Goal: Task Accomplishment & Management: Use online tool/utility

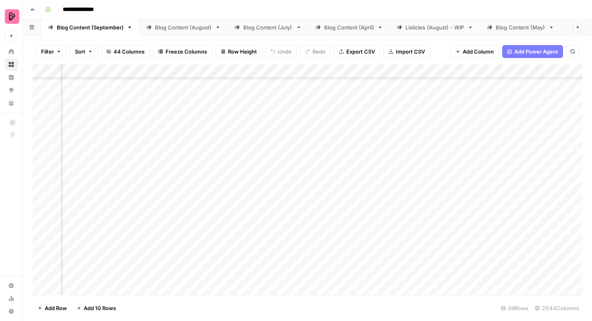
scroll to position [469, 393]
click at [489, 182] on div "Add Column" at bounding box center [308, 179] width 550 height 230
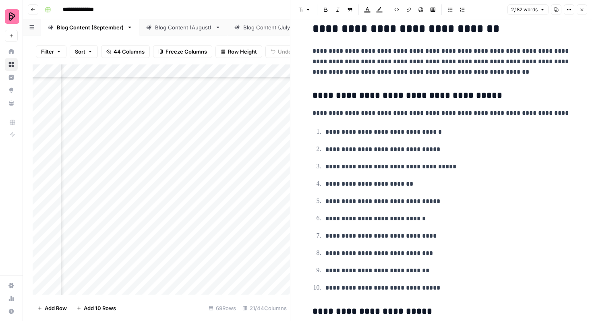
scroll to position [2417, 0]
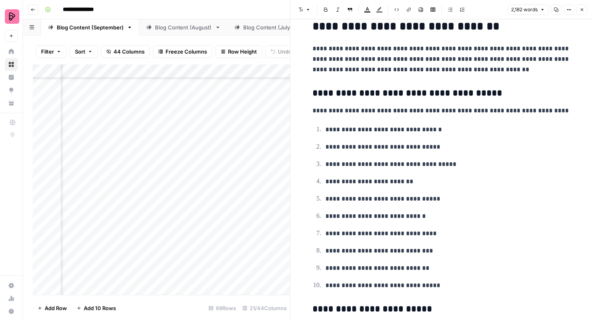
click at [579, 6] on button "Close" at bounding box center [582, 9] width 10 height 10
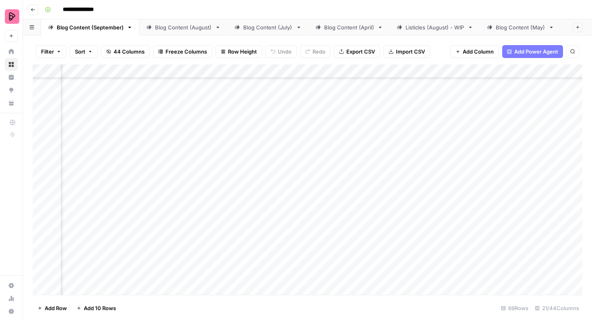
scroll to position [469, 393]
click at [486, 201] on div "Add Column" at bounding box center [308, 179] width 550 height 230
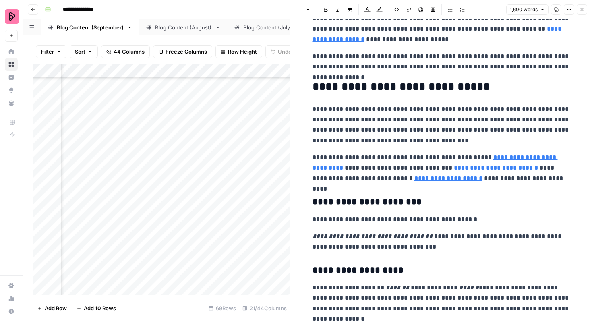
scroll to position [1518, 0]
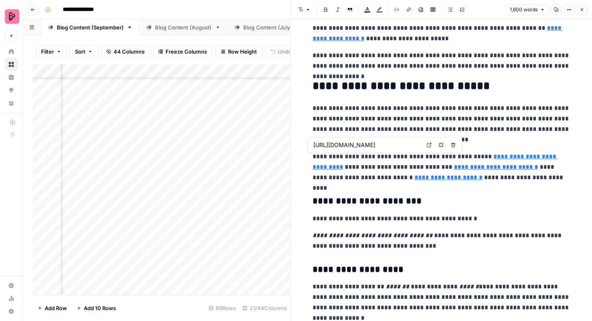
type input "https://preply.com/en/blog/best-books-to-learn-german/"
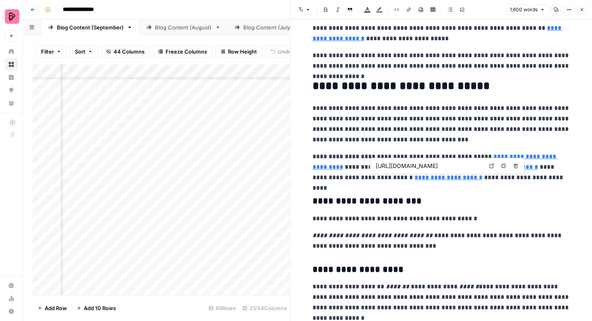
type input "https://preply.com/en/blog/the-best-websites-to-learn-german/"
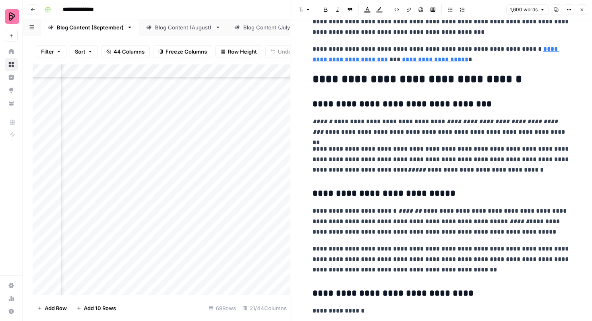
scroll to position [2016, 0]
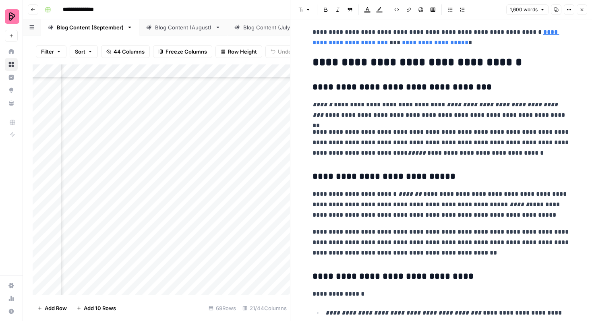
click at [580, 10] on icon "button" at bounding box center [581, 9] width 5 height 5
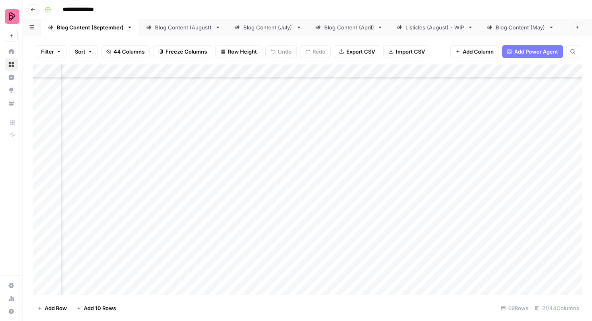
click at [238, 191] on div "Add Column" at bounding box center [308, 179] width 550 height 230
click at [237, 186] on div "Add Column" at bounding box center [308, 179] width 550 height 230
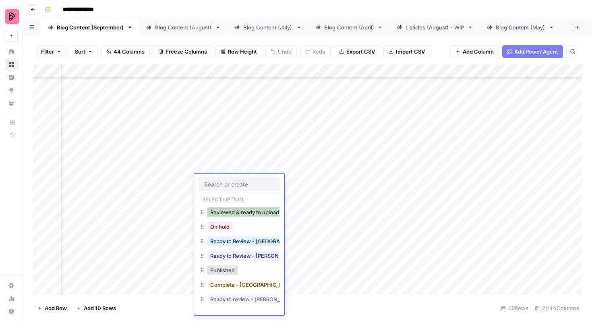
click at [239, 215] on button "Reviewed & ready to upload" at bounding box center [244, 212] width 75 height 10
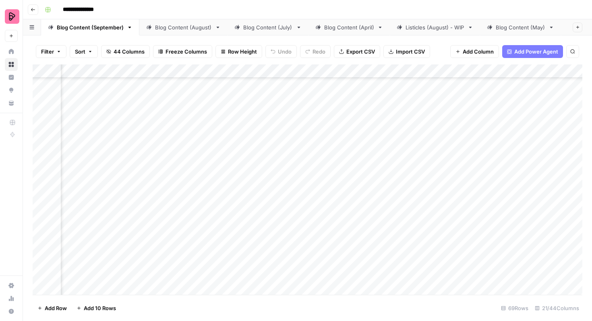
click at [254, 203] on div "Add Column" at bounding box center [308, 179] width 550 height 230
click at [237, 205] on div "Add Column" at bounding box center [308, 179] width 550 height 230
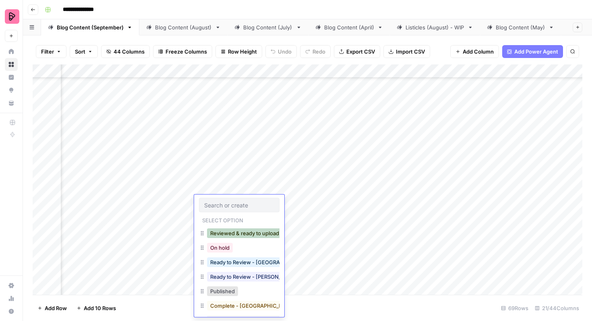
click at [240, 235] on button "Reviewed & ready to upload" at bounding box center [244, 233] width 75 height 10
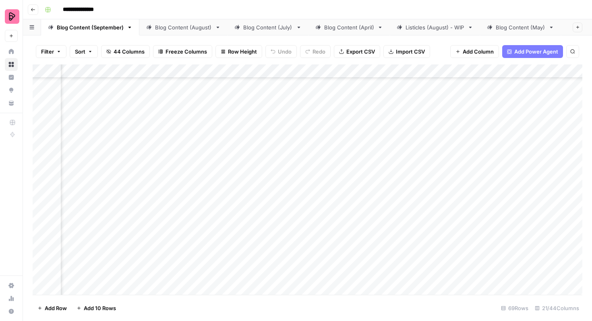
scroll to position [497, 315]
click at [312, 161] on div "Add Column" at bounding box center [308, 179] width 550 height 230
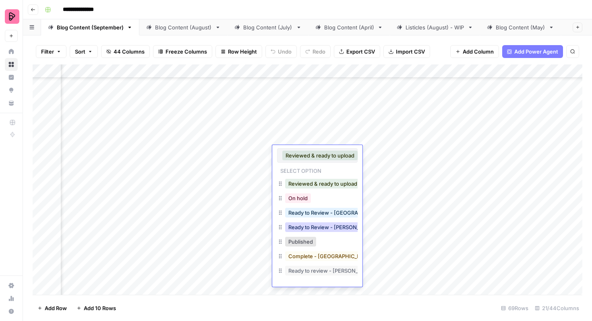
click at [313, 228] on button "Ready to Review - Rebekah" at bounding box center [332, 227] width 95 height 10
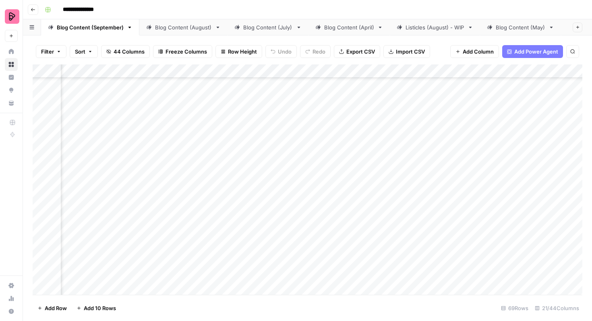
click at [320, 180] on div "Add Column" at bounding box center [308, 179] width 550 height 230
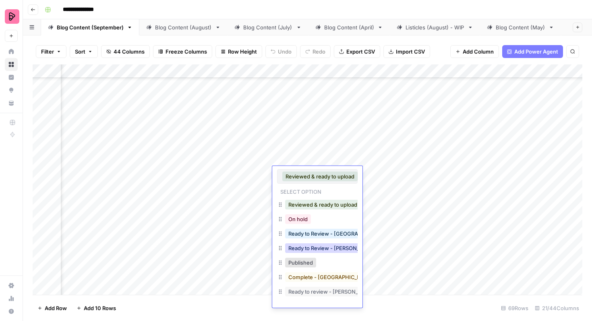
click at [328, 247] on button "Ready to Review - Rebekah" at bounding box center [332, 248] width 95 height 10
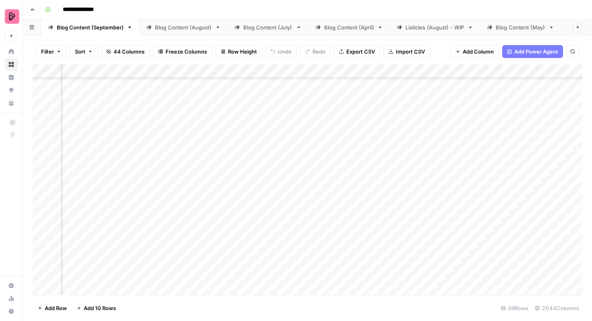
click at [563, 194] on div "Add Column" at bounding box center [308, 179] width 550 height 230
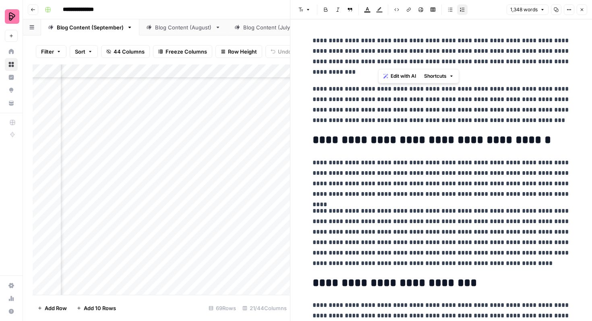
drag, startPoint x: 378, startPoint y: 61, endPoint x: 466, endPoint y: 61, distance: 88.2
click at [466, 61] on p "**********" at bounding box center [441, 56] width 258 height 42
copy p "**********"
click at [379, 141] on h2 "**********" at bounding box center [441, 140] width 258 height 13
click at [383, 140] on h2 "**********" at bounding box center [441, 140] width 258 height 13
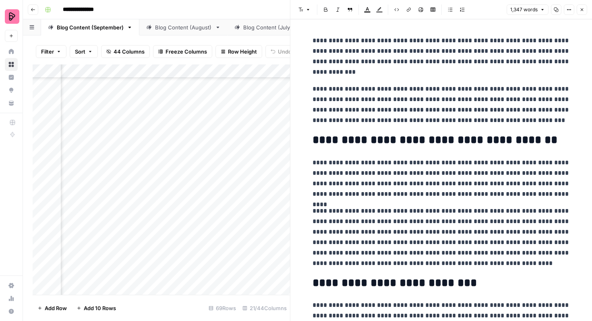
click at [416, 62] on p "**********" at bounding box center [441, 56] width 258 height 42
drag, startPoint x: 563, startPoint y: 153, endPoint x: 310, endPoint y: 42, distance: 275.8
copy div "**********"
click at [585, 10] on button "Close" at bounding box center [582, 9] width 10 height 10
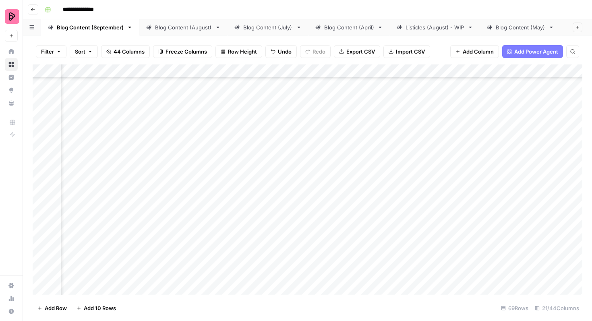
scroll to position [497, 378]
click at [491, 193] on div "Add Column" at bounding box center [308, 179] width 550 height 230
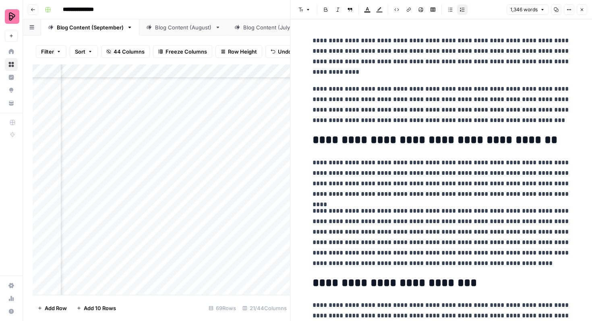
click at [381, 88] on p "**********" at bounding box center [441, 105] width 258 height 42
drag, startPoint x: 445, startPoint y: 182, endPoint x: 477, endPoint y: 170, distance: 35.1
click at [477, 170] on p "**********" at bounding box center [441, 178] width 258 height 42
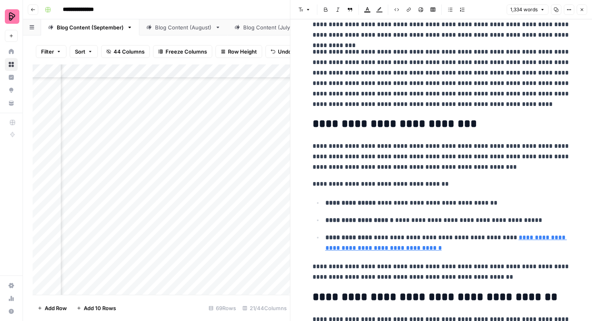
scroll to position [150, 0]
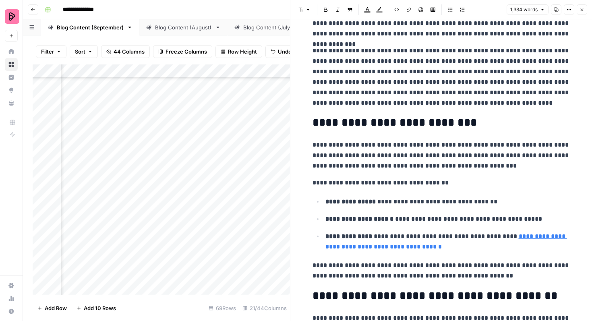
click at [424, 126] on h2 "**********" at bounding box center [441, 122] width 258 height 13
drag, startPoint x: 325, startPoint y: 123, endPoint x: 399, endPoint y: 123, distance: 73.7
click at [399, 123] on h2 "**********" at bounding box center [441, 122] width 258 height 13
click at [306, 10] on icon "button" at bounding box center [308, 9] width 5 height 5
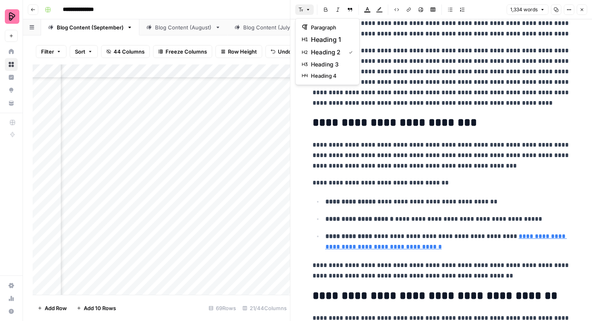
click at [456, 100] on p "**********" at bounding box center [441, 77] width 258 height 63
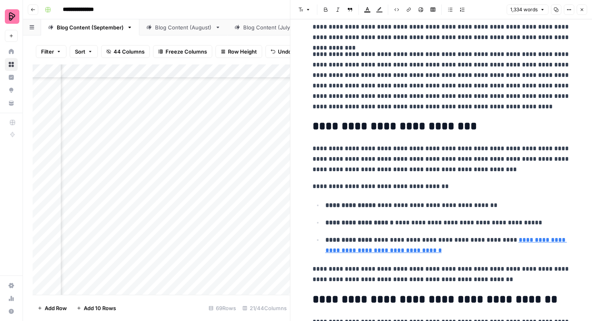
scroll to position [163, 0]
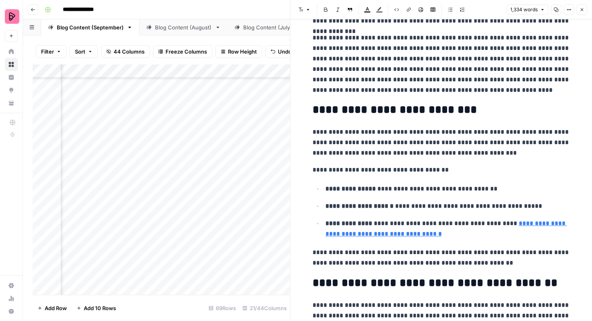
click at [313, 111] on h2 "**********" at bounding box center [441, 109] width 258 height 13
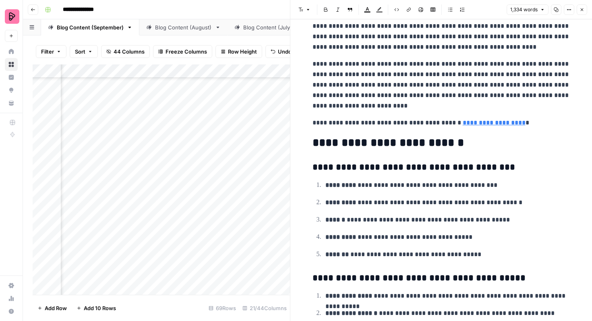
scroll to position [2018, 0]
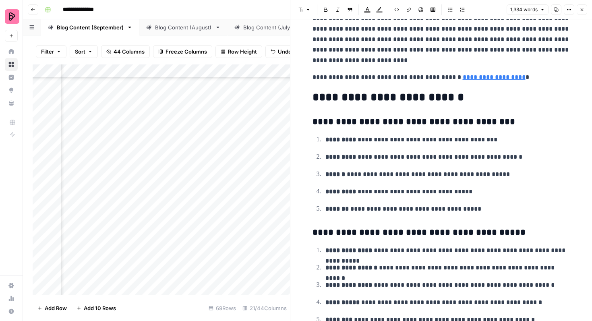
click at [581, 10] on icon "button" at bounding box center [582, 9] width 3 height 3
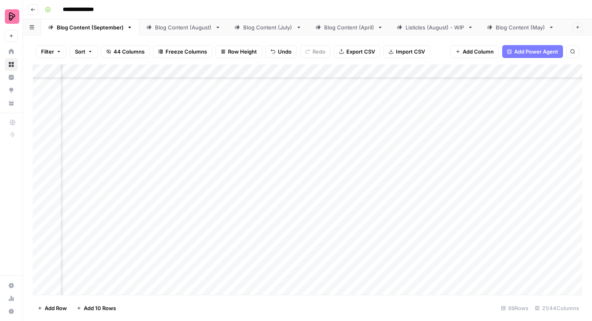
click at [259, 200] on div "Add Column" at bounding box center [308, 179] width 550 height 230
click at [258, 200] on div "Add Column" at bounding box center [308, 179] width 550 height 230
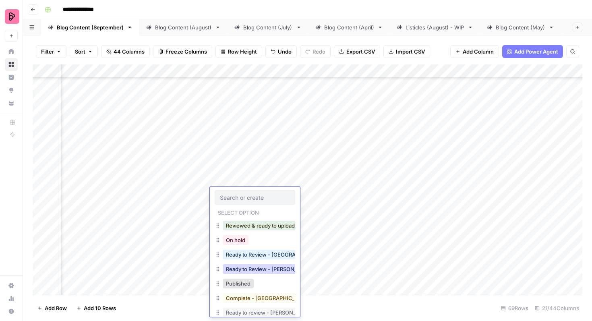
click at [263, 270] on button "Ready to Review - Rebekah" at bounding box center [270, 269] width 95 height 10
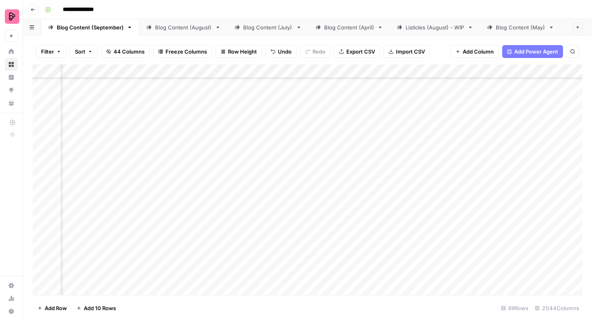
scroll to position [561, 378]
click at [503, 150] on div "Add Column" at bounding box center [308, 179] width 550 height 230
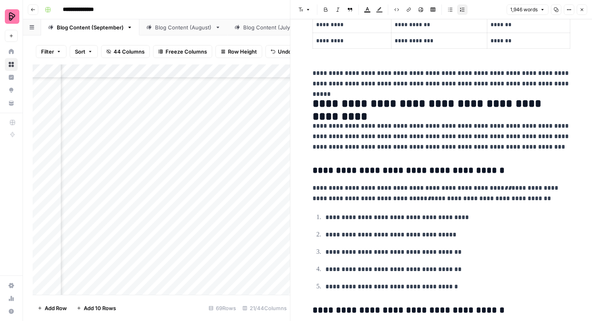
scroll to position [1649, 0]
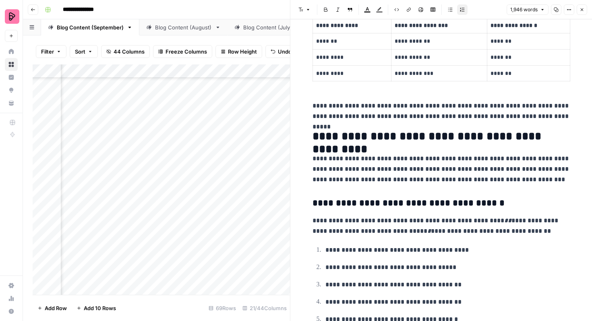
click at [582, 8] on icon "button" at bounding box center [581, 9] width 5 height 5
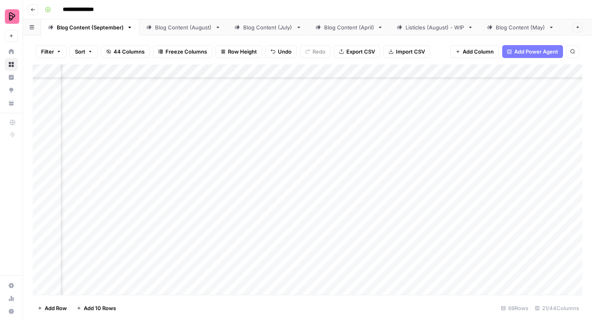
click at [249, 152] on div "Add Column" at bounding box center [308, 179] width 550 height 230
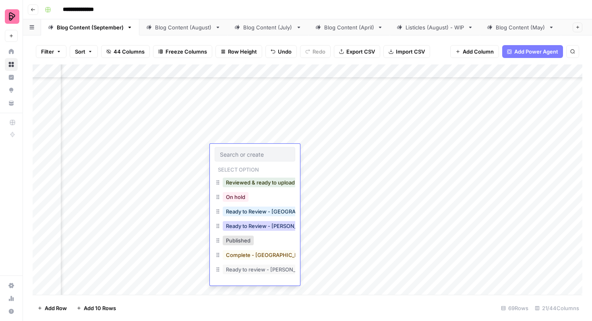
click at [263, 223] on button "Ready to Review - Rebekah" at bounding box center [270, 226] width 95 height 10
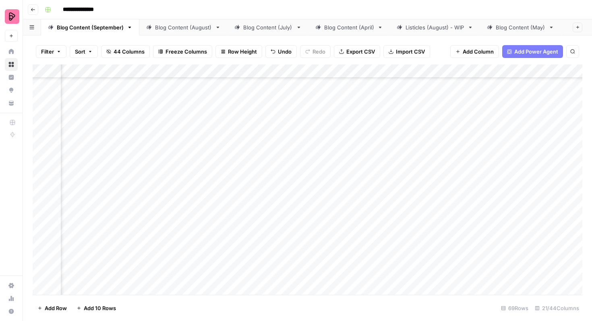
click at [504, 170] on div "Add Column" at bounding box center [308, 179] width 550 height 230
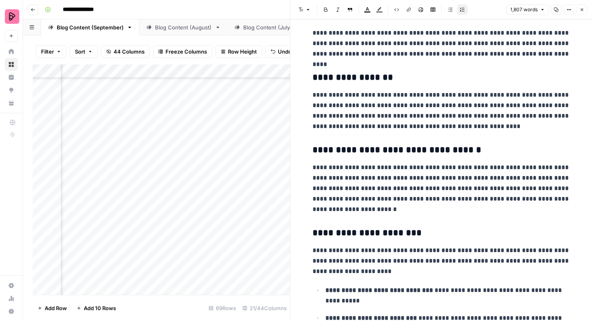
scroll to position [306, 0]
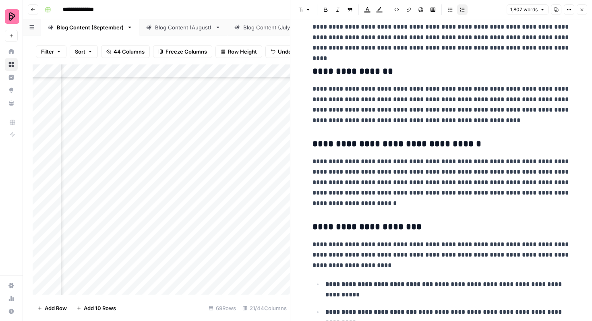
click at [582, 10] on icon "button" at bounding box center [581, 9] width 5 height 5
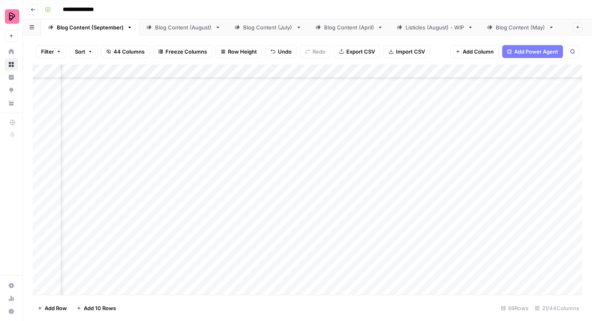
scroll to position [527, 378]
click at [503, 205] on div "Add Column" at bounding box center [308, 179] width 550 height 230
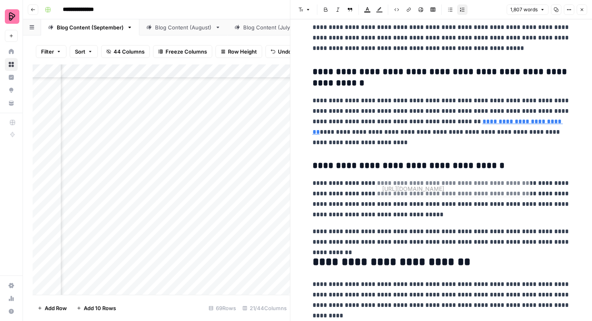
scroll to position [1373, 0]
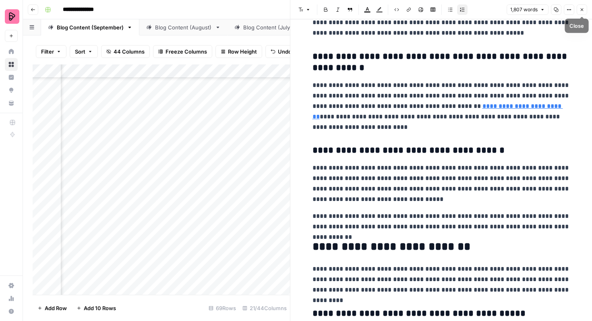
click at [582, 6] on button "Close" at bounding box center [582, 9] width 10 height 10
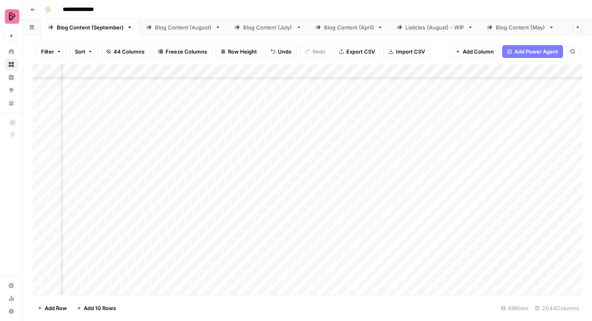
click at [253, 207] on div "Add Column" at bounding box center [308, 179] width 550 height 230
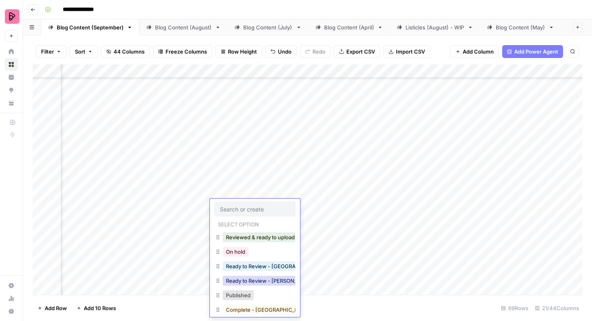
click at [257, 279] on button "Ready to Review - Rebekah" at bounding box center [270, 281] width 95 height 10
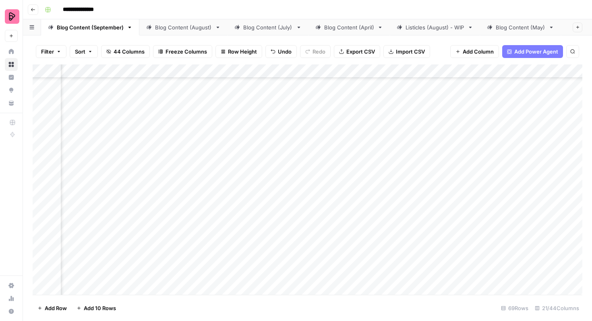
click at [501, 225] on div "Add Column" at bounding box center [308, 179] width 550 height 230
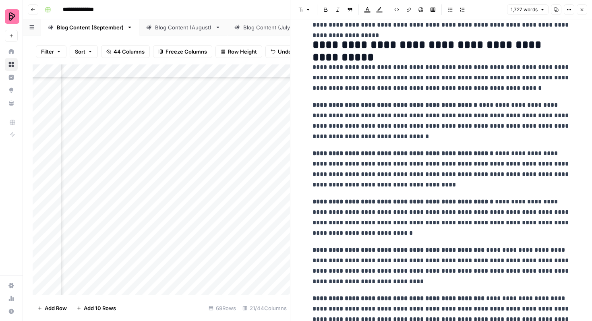
scroll to position [168, 0]
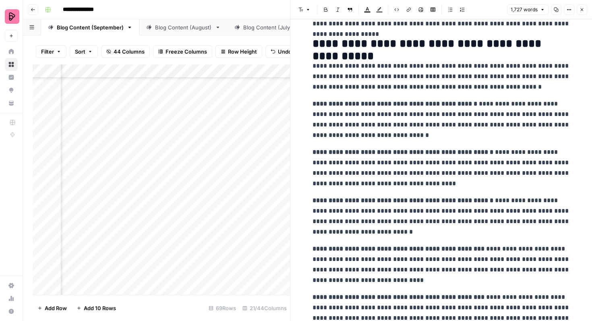
click at [312, 103] on strong "**********" at bounding box center [394, 104] width 165 height 6
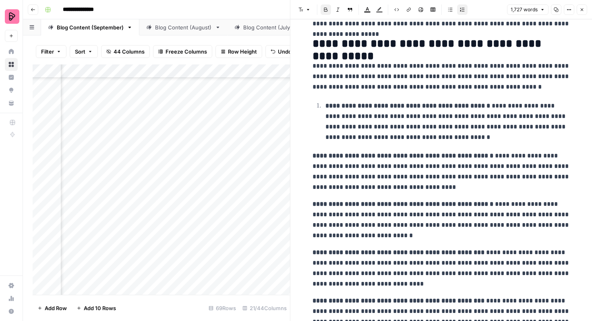
click at [312, 155] on strong "**********" at bounding box center [402, 156] width 181 height 6
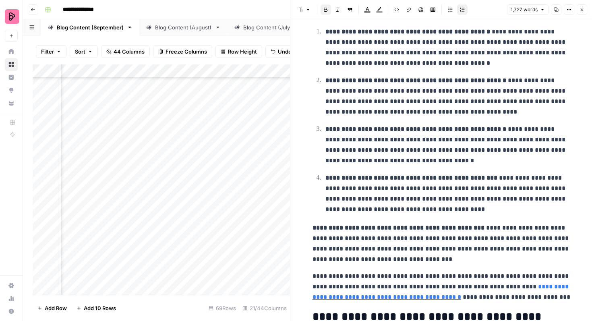
scroll to position [246, 0]
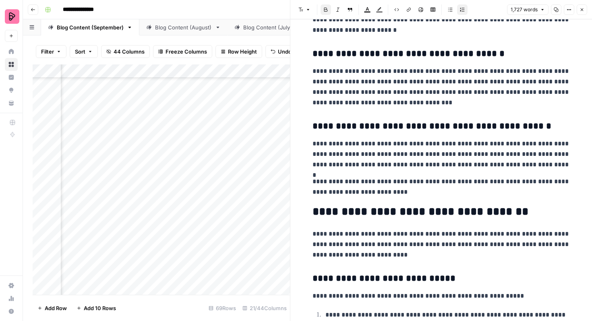
scroll to position [1272, 0]
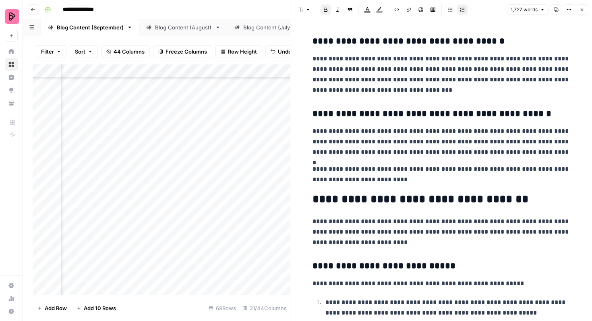
click at [582, 7] on icon "button" at bounding box center [581, 9] width 5 height 5
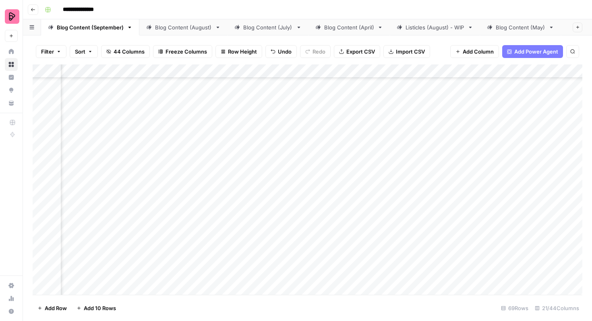
click at [283, 212] on div "Add Column" at bounding box center [308, 179] width 550 height 230
click at [280, 215] on div "Add Column" at bounding box center [308, 179] width 550 height 230
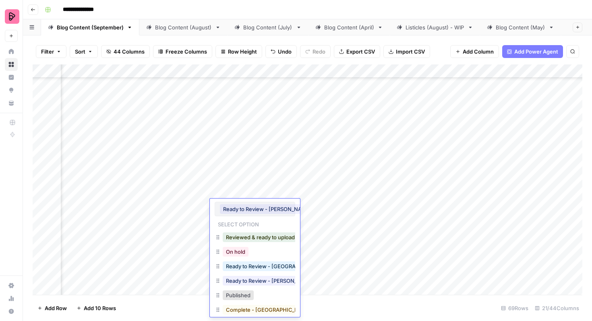
click at [276, 210] on button "Ready to Review - Rebekah" at bounding box center [267, 209] width 95 height 10
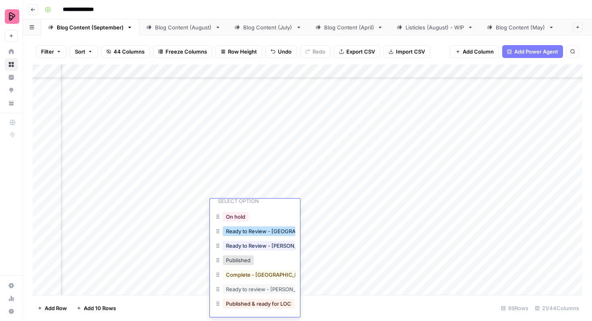
scroll to position [13, 0]
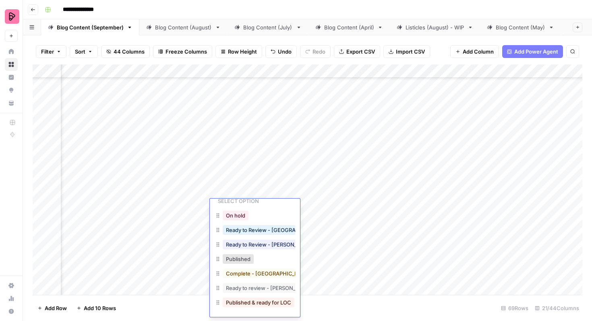
click at [268, 216] on div "On hold" at bounding box center [255, 216] width 81 height 14
click at [264, 216] on div "On hold" at bounding box center [255, 216] width 81 height 14
click at [265, 215] on div "On hold" at bounding box center [255, 216] width 81 height 14
click at [248, 218] on button "On hold" at bounding box center [236, 216] width 26 height 10
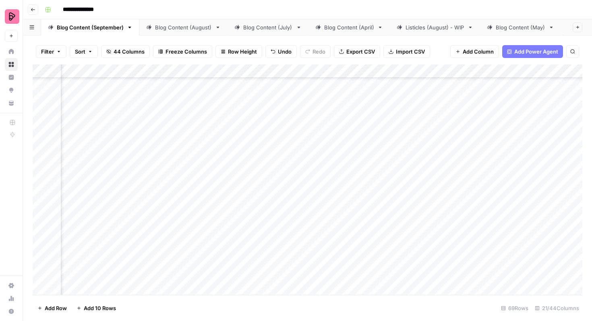
scroll to position [571, 380]
click at [355, 186] on div "Add Column" at bounding box center [308, 179] width 550 height 230
click at [491, 184] on div "Add Column" at bounding box center [308, 179] width 550 height 230
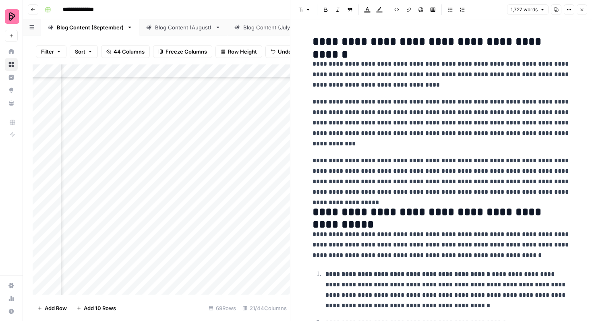
click at [579, 9] on button "Close" at bounding box center [582, 9] width 10 height 10
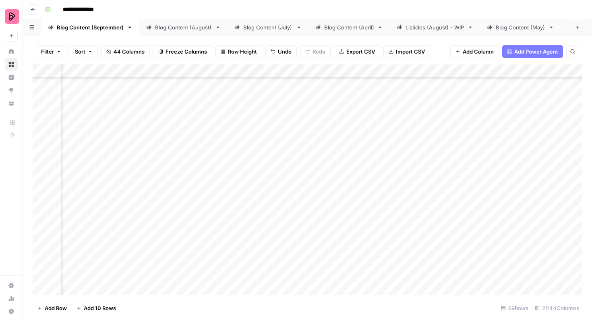
scroll to position [755, 380]
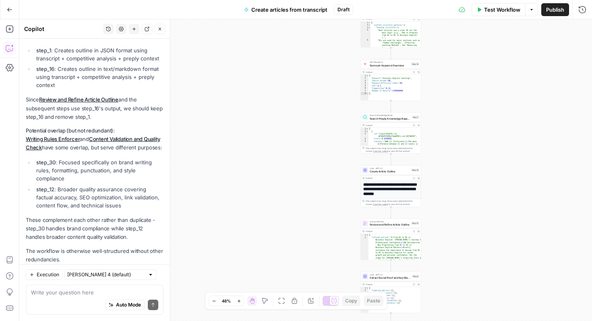
scroll to position [3593, 0]
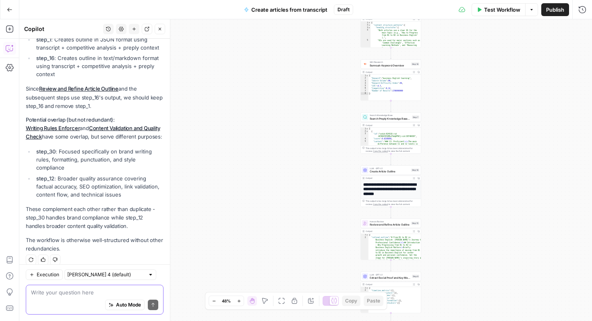
click at [93, 290] on textarea at bounding box center [94, 292] width 127 height 8
click at [80, 295] on textarea at bounding box center [94, 292] width 127 height 8
type textarea "are there any steps im missing"
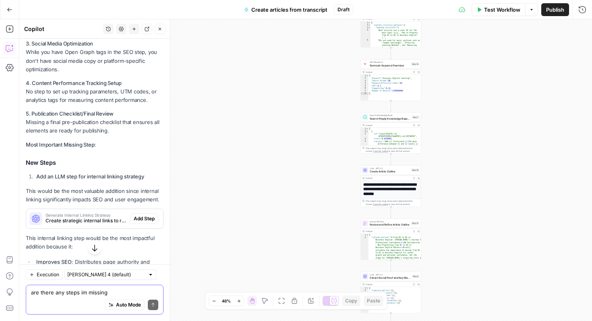
scroll to position [3960, 0]
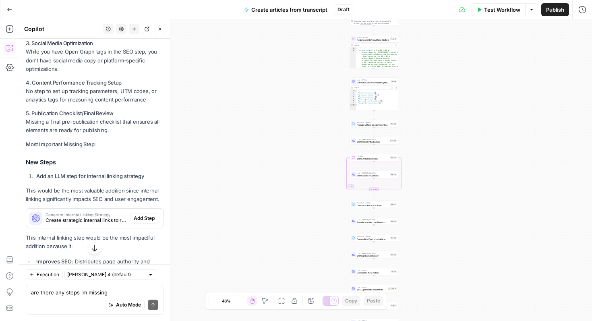
click at [135, 215] on span "Add Step" at bounding box center [144, 218] width 21 height 7
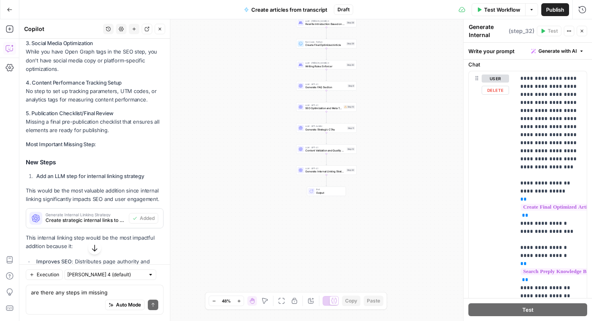
scroll to position [175, 0]
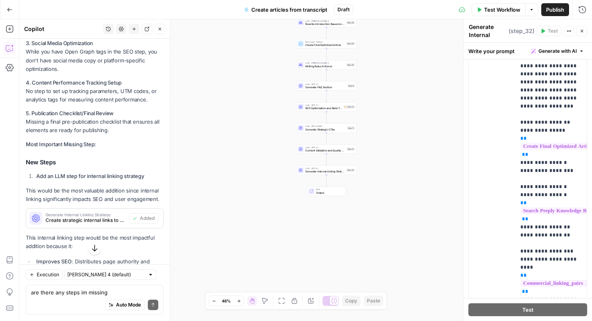
click at [582, 30] on icon "button" at bounding box center [581, 31] width 5 height 5
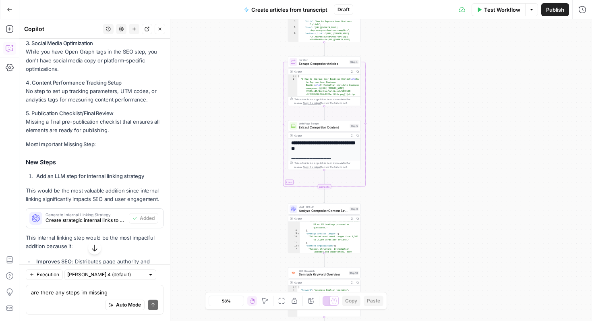
scroll to position [83, 0]
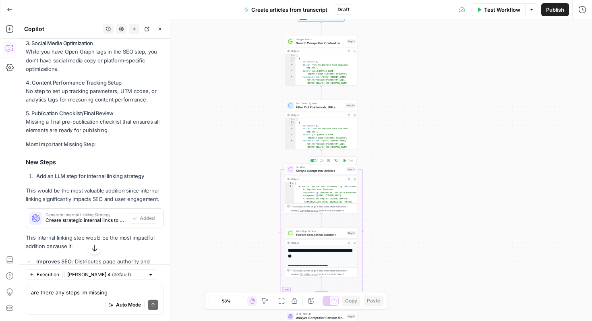
click at [340, 170] on span "Scrape Competitor Articles" at bounding box center [320, 171] width 49 height 5
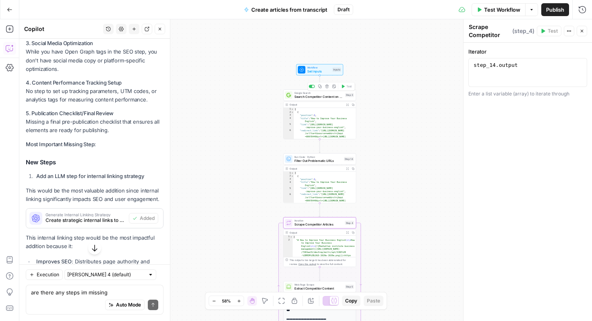
click at [329, 94] on span "Search Competitor Content on B1 to B2 Business English" at bounding box center [318, 96] width 49 height 5
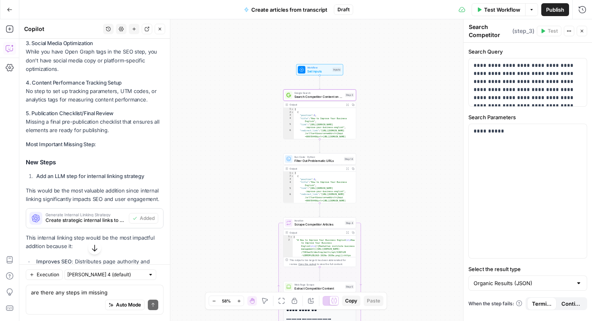
click at [324, 75] on div "Workflow Set Inputs Inputs Test Step" at bounding box center [319, 69] width 47 height 11
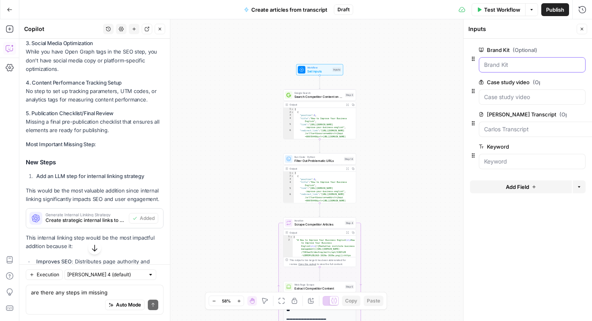
click at [516, 62] on Kit "Brand Kit (Optional)" at bounding box center [532, 65] width 96 height 8
click at [517, 128] on Transcript "Carlos Transcript (Optional)" at bounding box center [545, 129] width 123 height 8
click at [514, 155] on div at bounding box center [532, 161] width 107 height 15
click at [515, 160] on input "Keyword" at bounding box center [532, 161] width 96 height 8
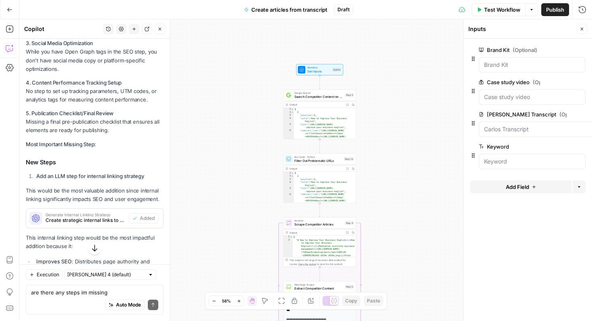
click at [581, 28] on icon "button" at bounding box center [581, 29] width 5 height 5
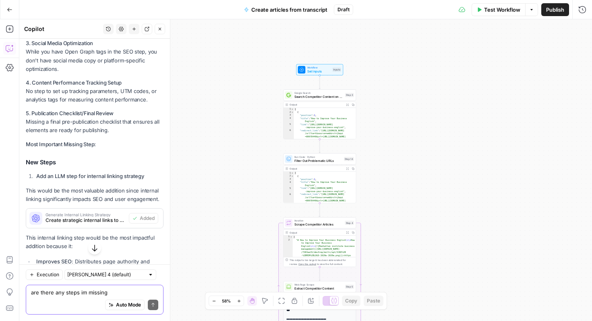
click at [69, 294] on textarea "are there any steps im missing" at bounding box center [94, 292] width 127 height 8
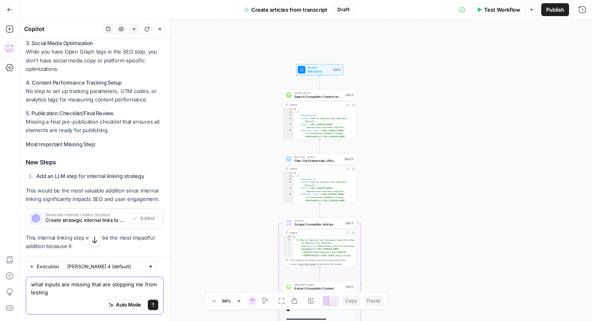
type textarea "what inputs are missing that are stopping me from testing?"
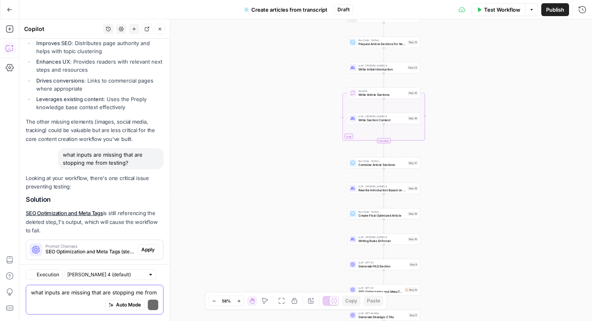
scroll to position [4346, 0]
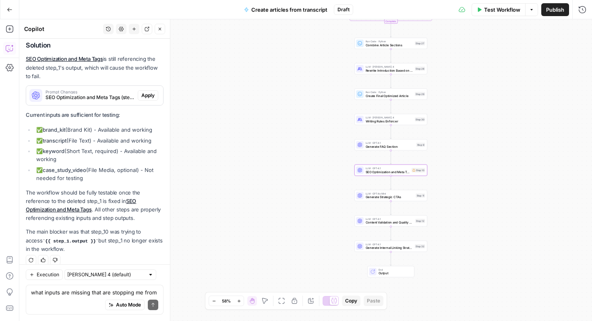
click at [128, 198] on link "SEO Optimization and Meta Tags" at bounding box center [81, 205] width 110 height 15
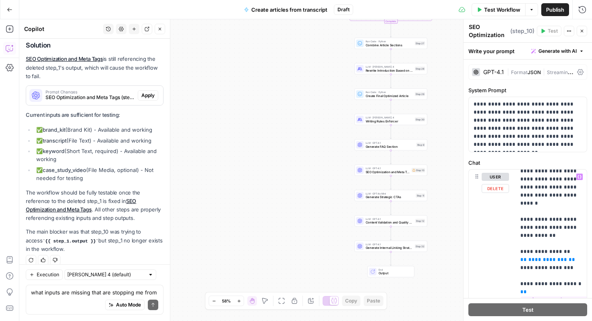
scroll to position [43, 0]
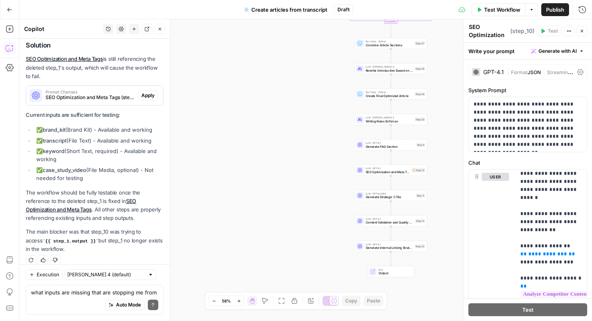
click at [75, 298] on div "Auto Mode Send" at bounding box center [94, 305] width 127 height 18
type textarea "can you fix that step?"
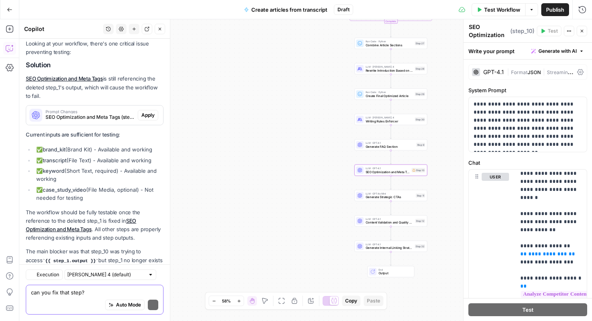
scroll to position [4480, 0]
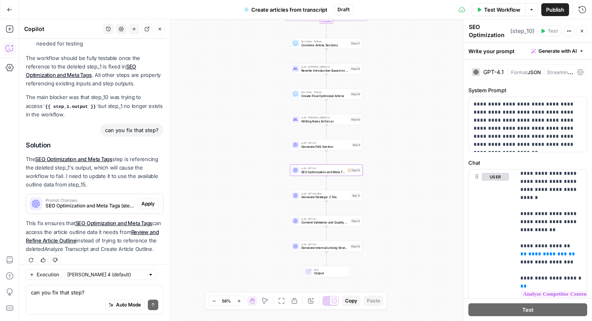
click at [147, 200] on span "Apply" at bounding box center [147, 203] width 13 height 7
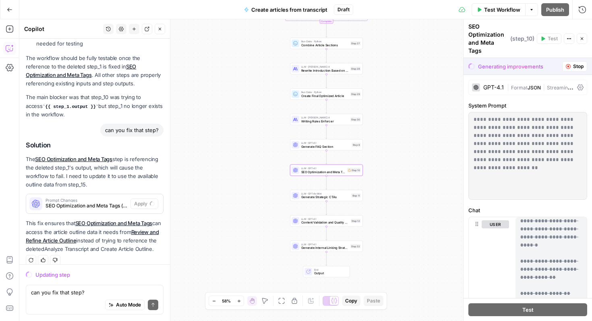
scroll to position [0, 0]
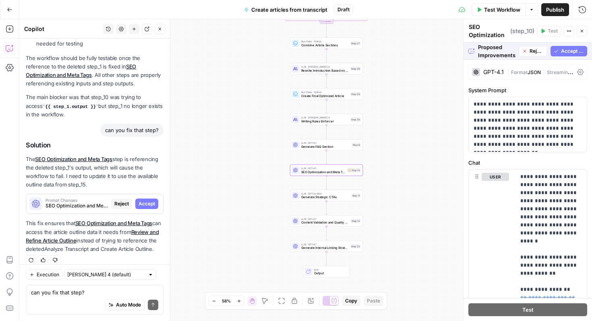
click at [147, 200] on span "Accept" at bounding box center [147, 203] width 17 height 7
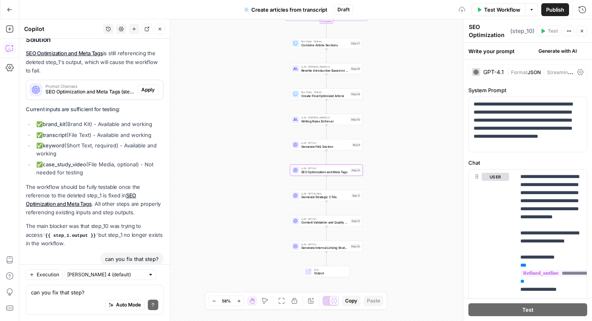
scroll to position [4506, 0]
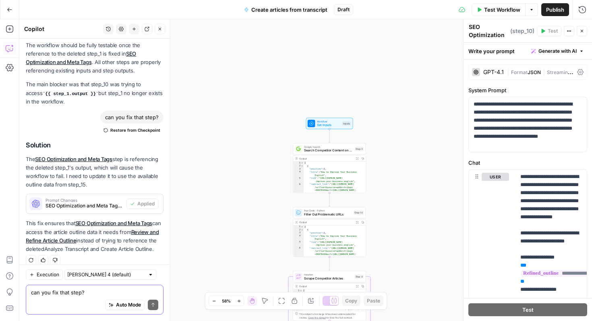
click at [80, 288] on textarea "can you fix that step?" at bounding box center [94, 292] width 127 height 8
type textarea "do i need a json final step for the output?"
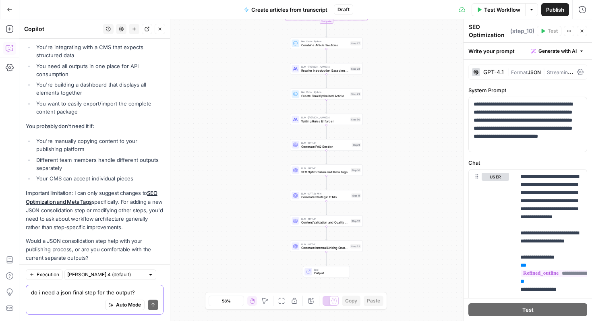
scroll to position [4855, 0]
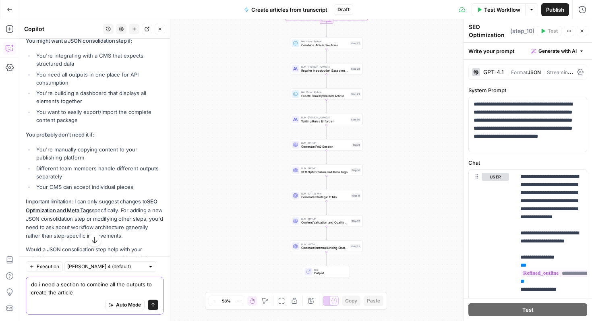
type textarea "do i need a section to combine all the outputs to create the article?"
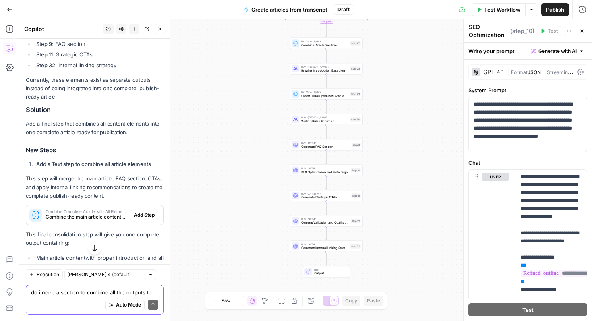
scroll to position [5184, 0]
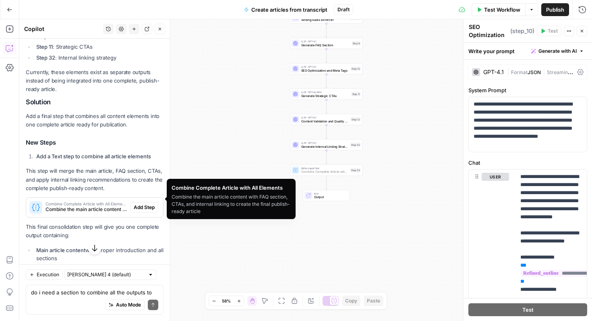
click at [143, 204] on span "Add Step" at bounding box center [144, 207] width 21 height 7
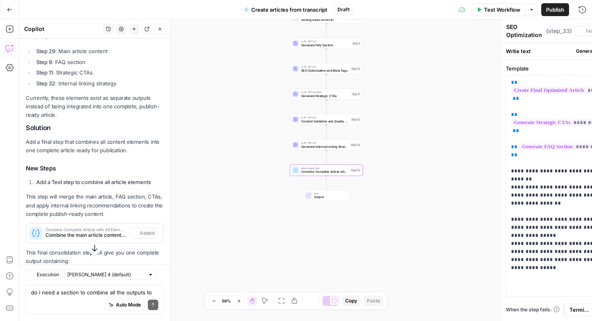
type textarea "Combine Complete Article with All Elements"
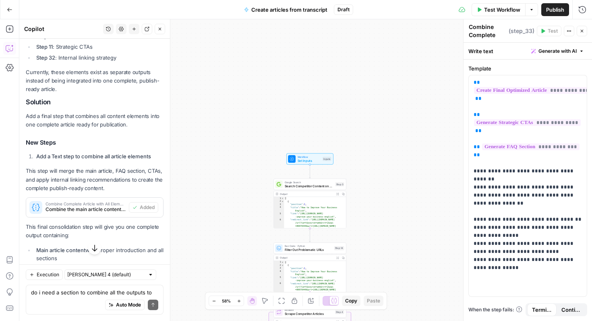
click at [311, 159] on span "Set Inputs" at bounding box center [309, 160] width 23 height 5
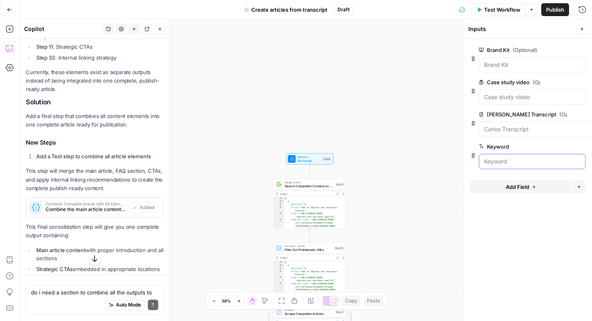
click at [514, 159] on input "Keyword" at bounding box center [532, 161] width 96 height 8
click at [550, 148] on span "edit field" at bounding box center [555, 146] width 18 height 6
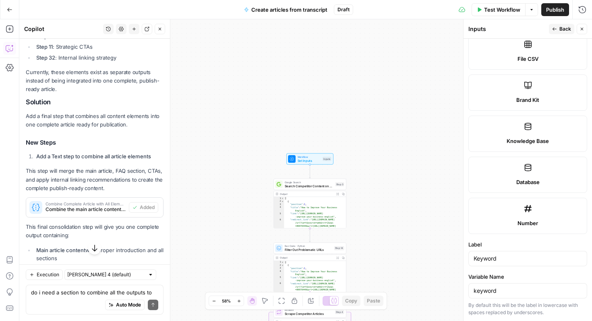
scroll to position [453, 0]
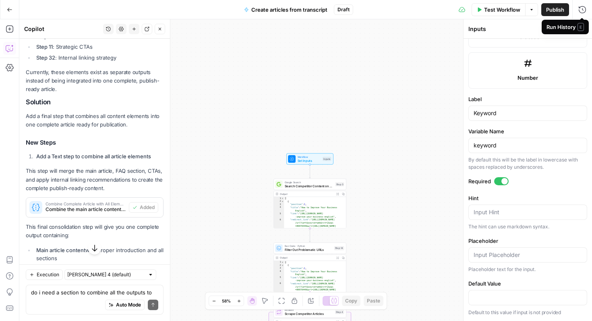
click at [583, 27] on span "E" at bounding box center [580, 27] width 6 height 8
click at [582, 29] on icon "button" at bounding box center [581, 29] width 5 height 5
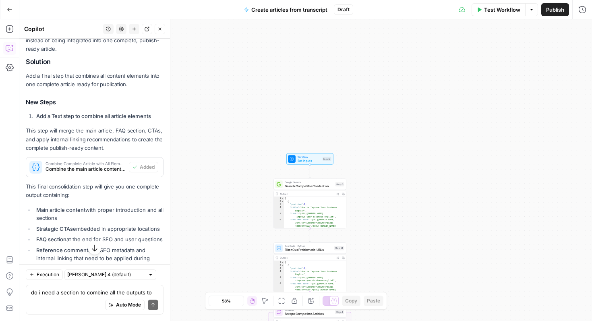
scroll to position [5299, 0]
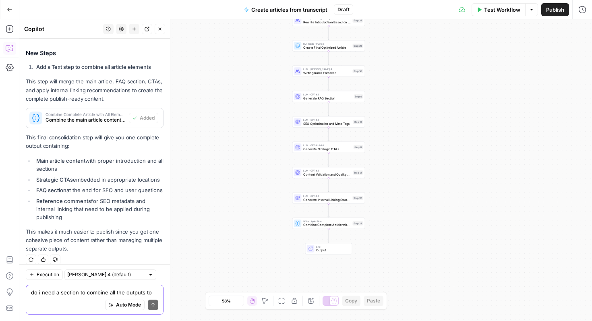
click at [79, 292] on textarea "do i need a section to combine all the outputs to create the article?" at bounding box center [94, 292] width 127 height 8
type textarea "where can i put in my keywords"
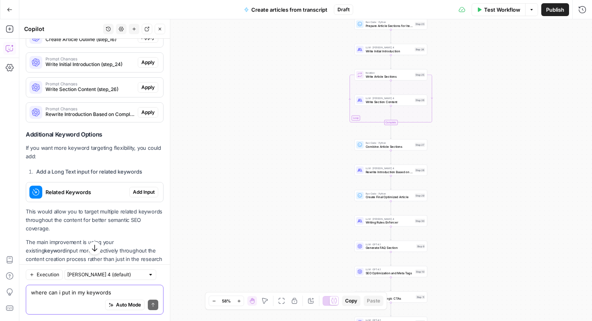
scroll to position [5688, 0]
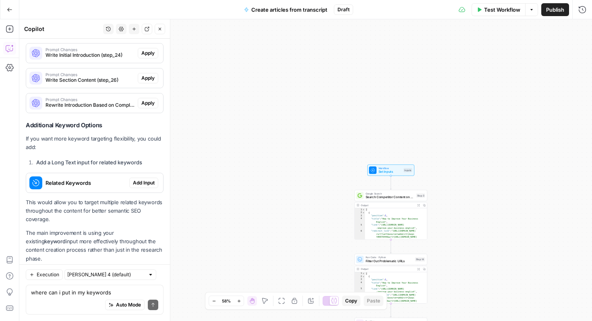
click at [143, 179] on span "Add Input" at bounding box center [144, 182] width 22 height 7
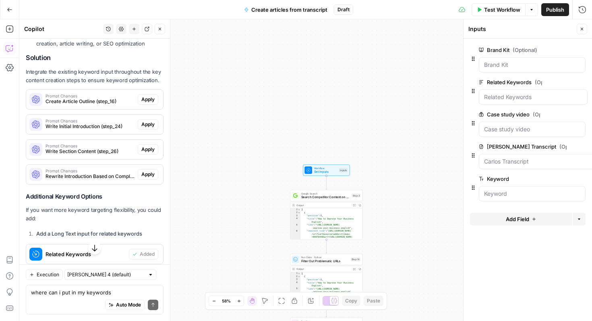
scroll to position [5624, 0]
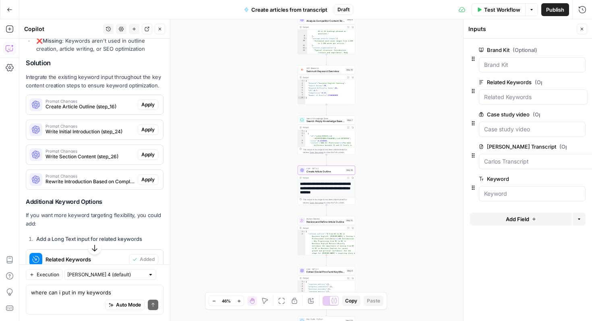
click at [151, 101] on span "Apply" at bounding box center [147, 104] width 13 height 7
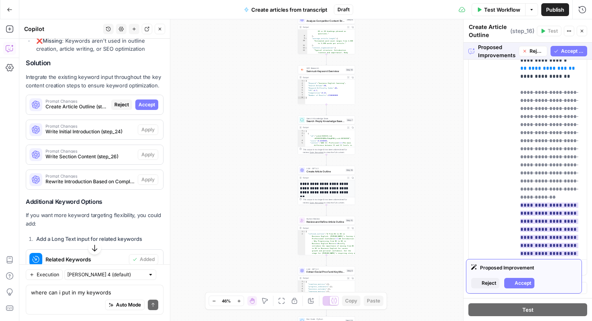
scroll to position [48, 0]
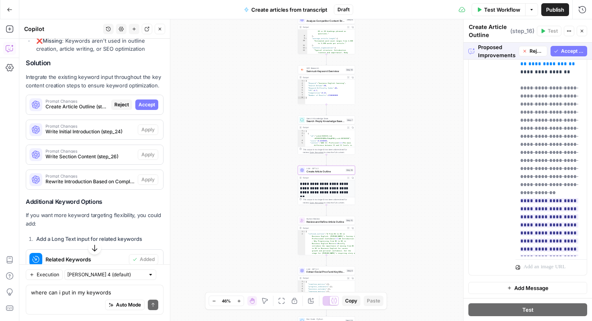
click at [148, 101] on span "Accept" at bounding box center [147, 104] width 17 height 7
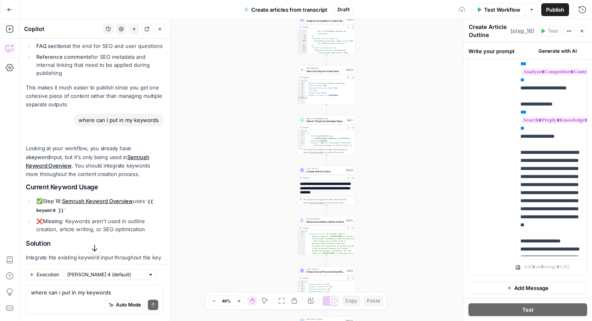
scroll to position [0, 0]
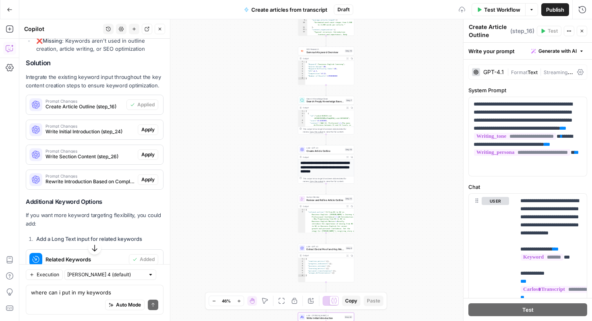
click at [149, 124] on button "Apply" at bounding box center [148, 129] width 21 height 10
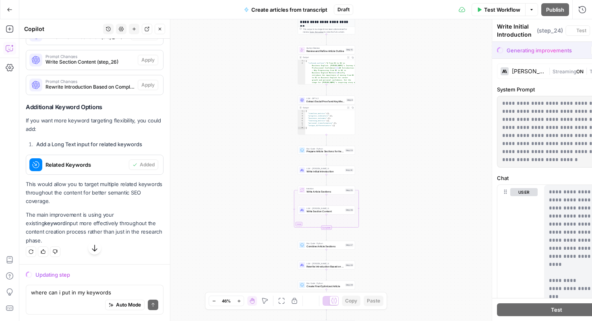
scroll to position [5444, 0]
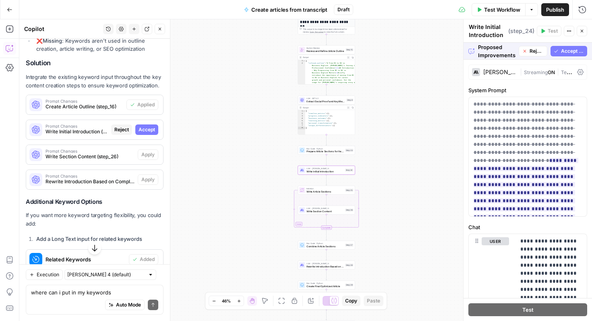
click at [151, 126] on span "Accept" at bounding box center [147, 129] width 17 height 7
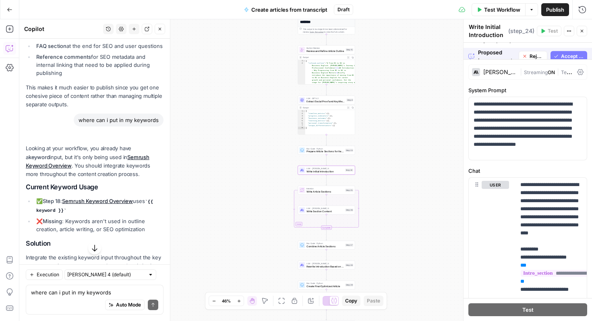
scroll to position [5624, 0]
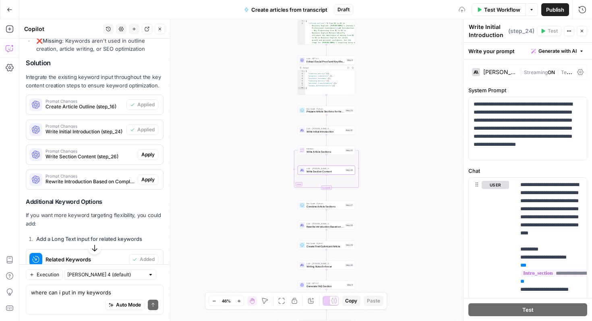
click at [148, 149] on button "Apply" at bounding box center [148, 154] width 21 height 10
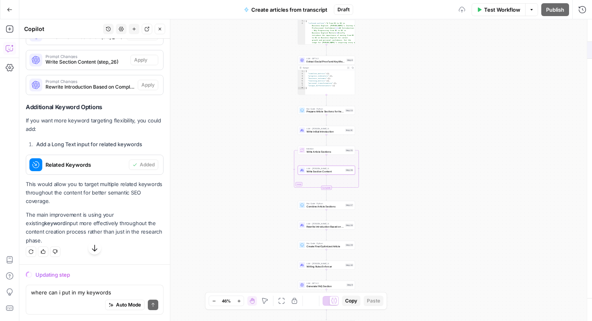
scroll to position [5444, 0]
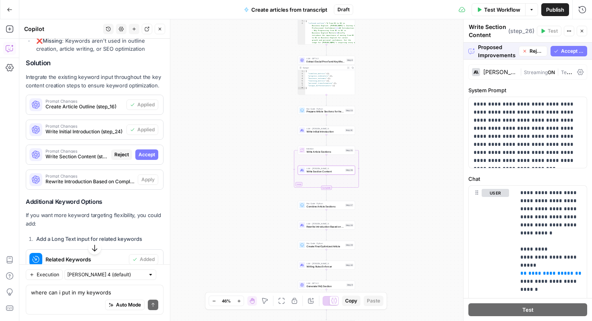
click at [153, 151] on span "Accept" at bounding box center [147, 154] width 17 height 7
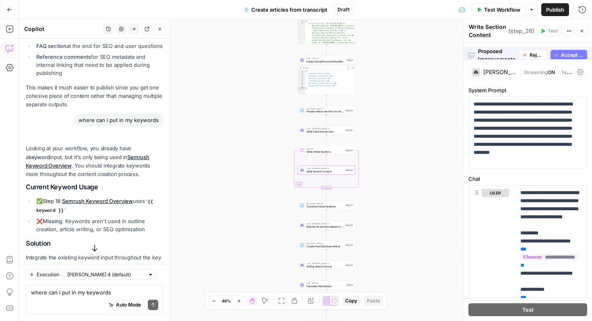
scroll to position [5624, 0]
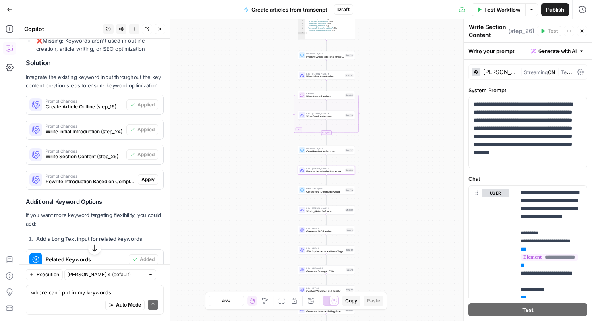
click at [150, 176] on span "Apply" at bounding box center [147, 179] width 13 height 7
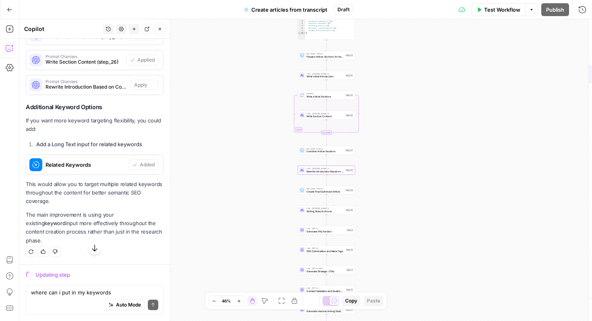
scroll to position [5444, 0]
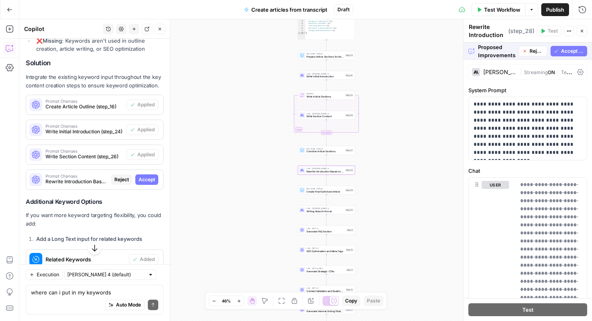
click at [149, 176] on span "Accept" at bounding box center [147, 179] width 17 height 7
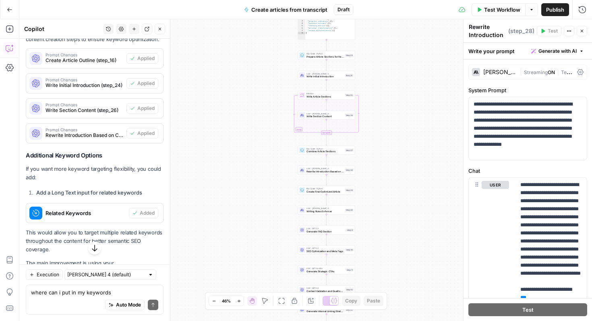
scroll to position [5701, 0]
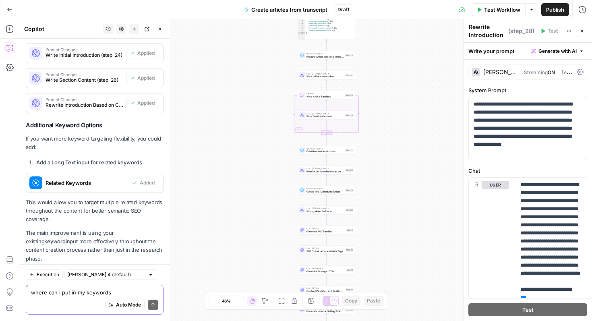
click at [75, 294] on textarea "where can i put in my keywords" at bounding box center [94, 292] width 127 height 8
type textarea "what is my keyword"
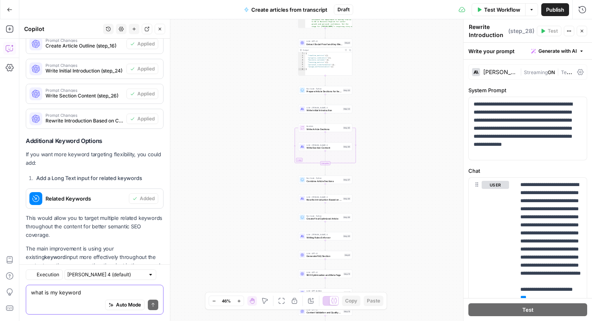
scroll to position [5889, 0]
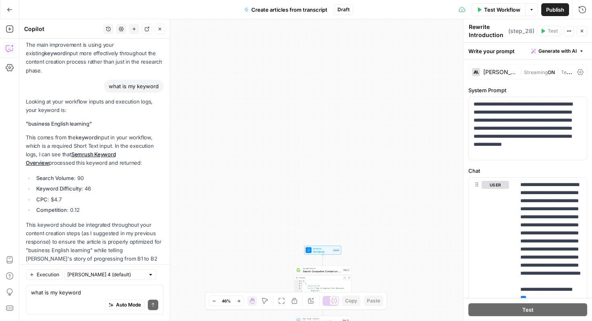
click at [321, 253] on div "Workflow Set Inputs Inputs Test Step" at bounding box center [322, 250] width 37 height 9
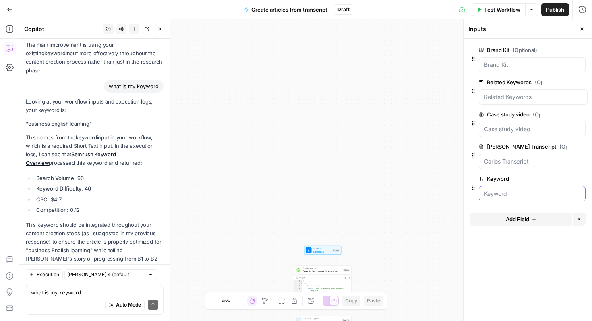
click at [509, 197] on input "Keyword" at bounding box center [532, 194] width 96 height 8
click at [550, 178] on span "edit field" at bounding box center [555, 179] width 18 height 6
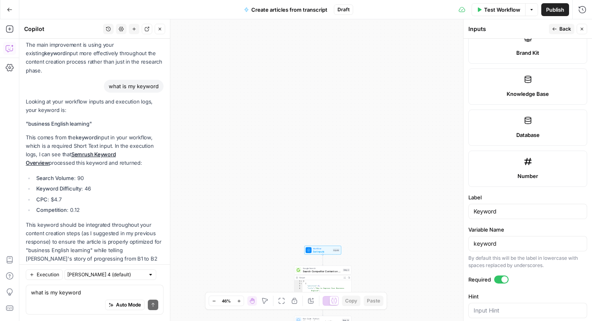
scroll to position [453, 0]
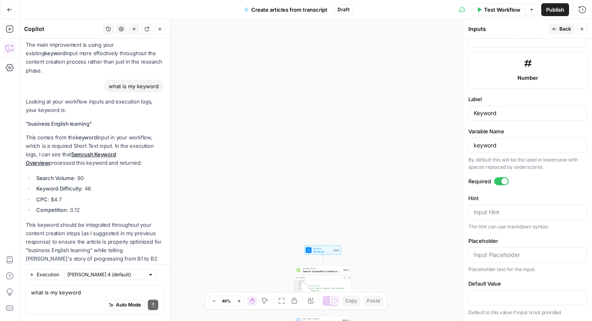
click at [578, 27] on span "E" at bounding box center [580, 27] width 6 height 8
click at [578, 31] on button "Close" at bounding box center [582, 29] width 10 height 10
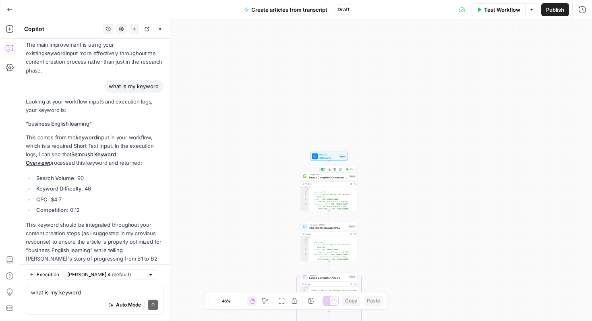
click at [341, 178] on span "Search Competitor Content on B1 to B2 Business English" at bounding box center [328, 178] width 38 height 4
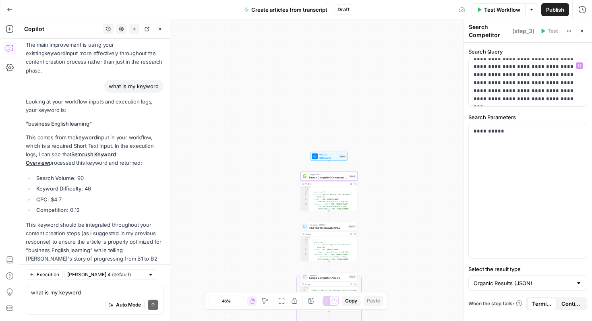
scroll to position [0, 0]
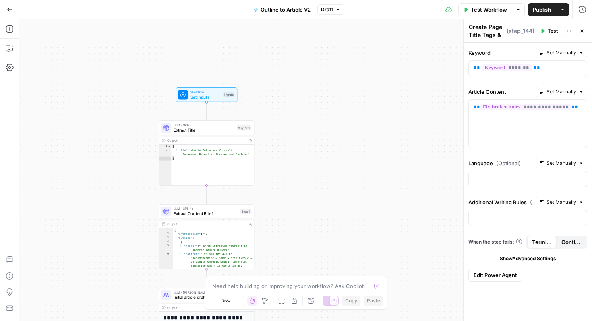
click at [9, 9] on icon "button" at bounding box center [9, 10] width 5 height 4
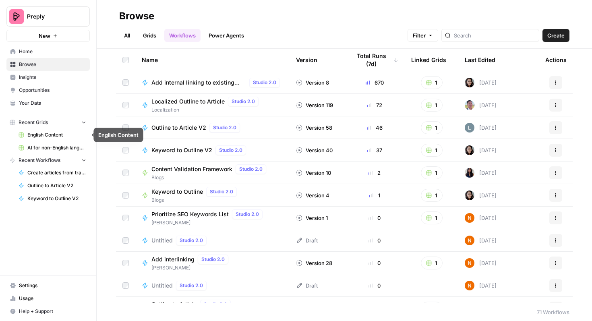
click at [50, 130] on link "English Content" at bounding box center [52, 134] width 75 height 13
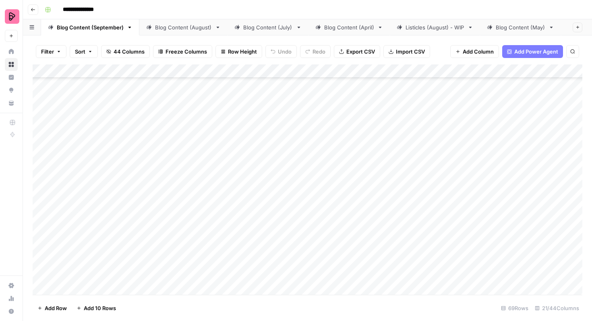
scroll to position [386, 0]
click at [424, 159] on div "Add Column" at bounding box center [308, 179] width 550 height 230
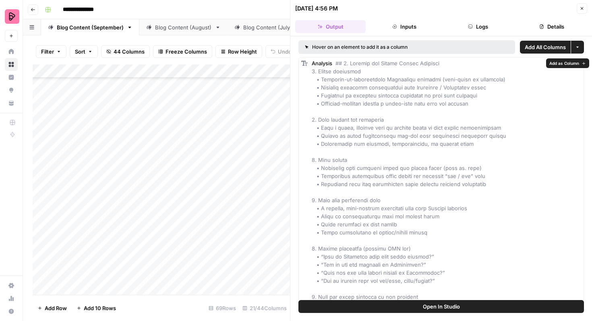
click at [412, 304] on button "Open In Studio" at bounding box center [440, 306] width 285 height 13
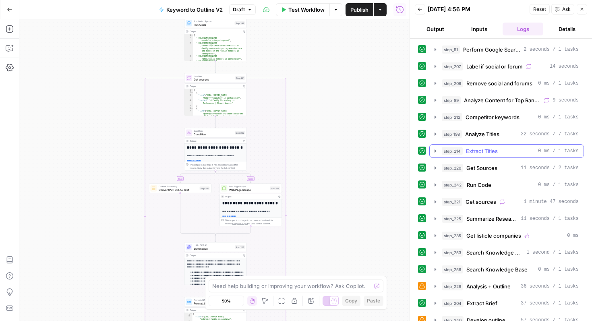
click at [503, 152] on div "step_214 Extract Titles 0 ms / 1 tasks" at bounding box center [510, 151] width 137 height 8
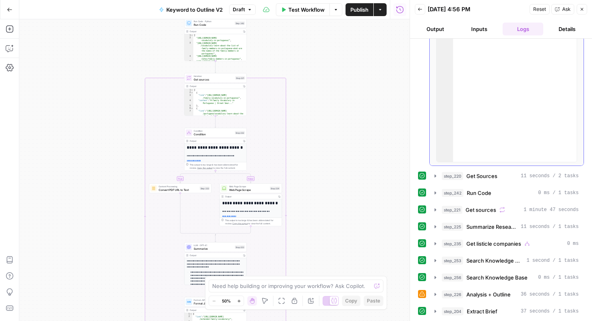
scroll to position [249, 0]
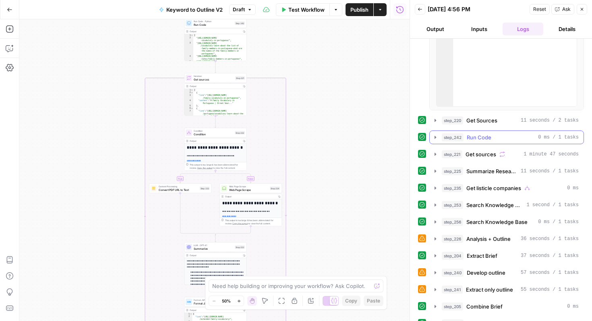
click at [502, 135] on div "step_242 Run Code 0 ms / 1 tasks" at bounding box center [510, 137] width 137 height 8
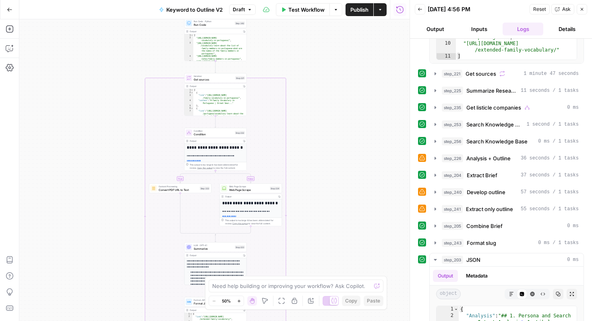
scroll to position [533, 0]
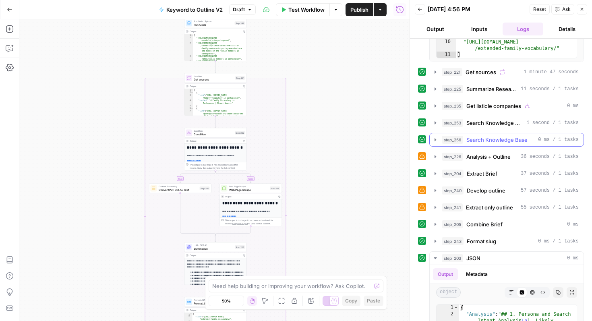
click at [497, 137] on span "Search Knowledge Base" at bounding box center [496, 140] width 61 height 8
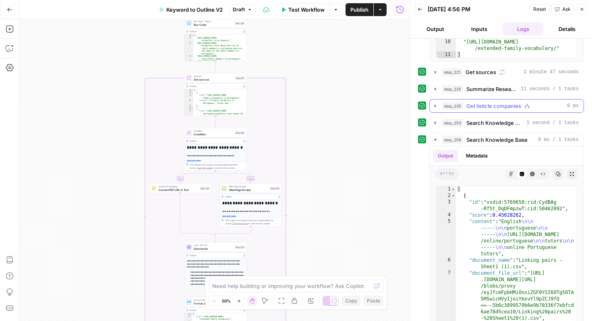
click at [499, 106] on span "Get listicle companies" at bounding box center [493, 106] width 55 height 8
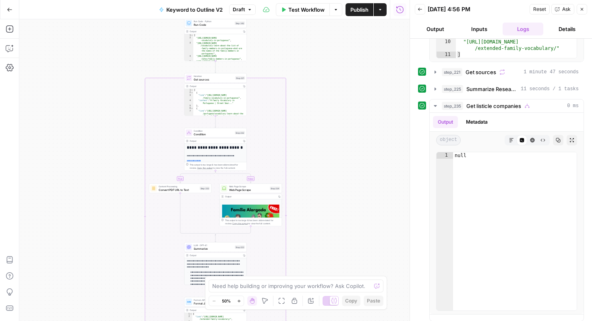
scroll to position [38, 0]
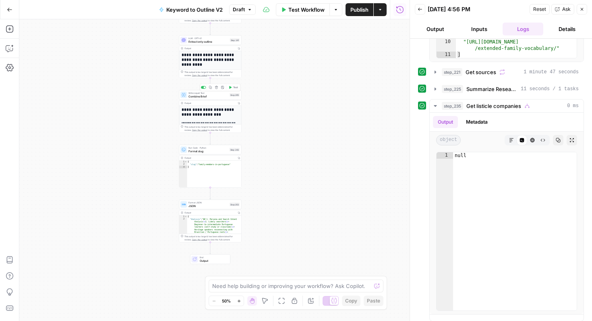
click at [215, 97] on span "Combine Brief" at bounding box center [207, 96] width 39 height 4
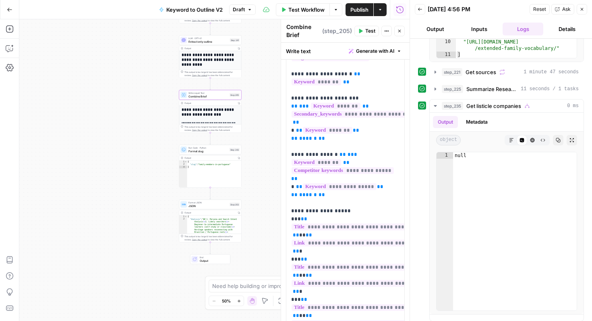
scroll to position [0, 0]
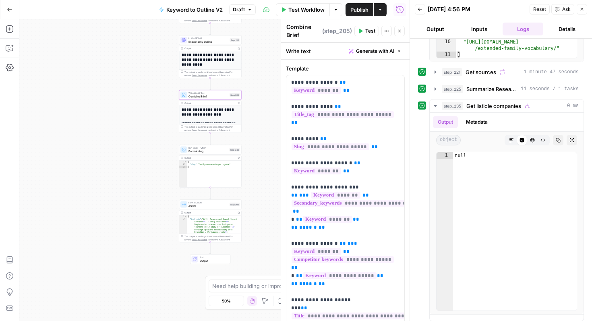
click at [581, 10] on icon "button" at bounding box center [581, 9] width 5 height 5
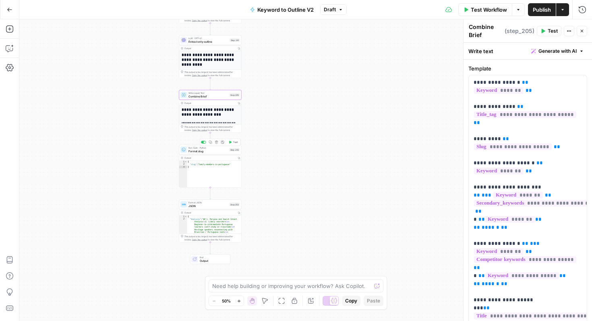
click at [212, 151] on span "Format slug" at bounding box center [207, 151] width 39 height 4
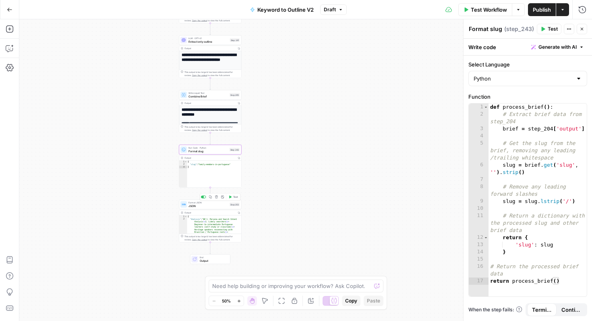
click at [212, 206] on span "JSON" at bounding box center [207, 206] width 39 height 4
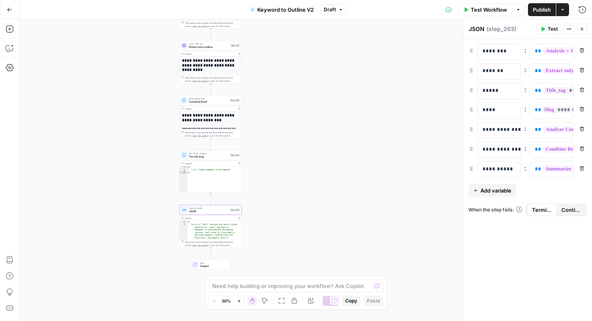
click at [582, 29] on icon "button" at bounding box center [582, 29] width 3 height 3
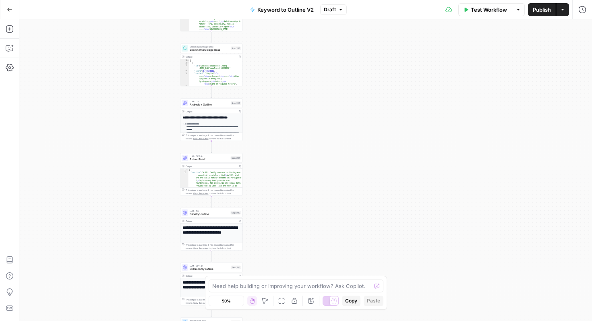
click at [13, 11] on button "Go Back" at bounding box center [9, 9] width 14 height 14
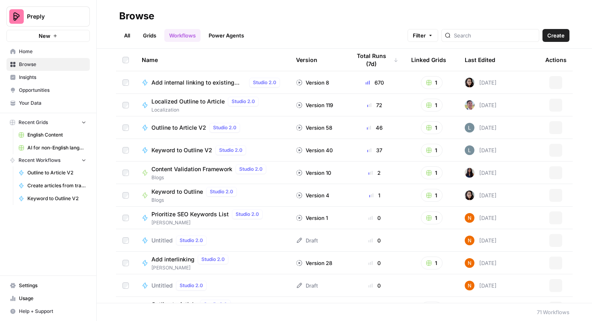
click at [57, 132] on span "English Content" at bounding box center [56, 134] width 59 height 7
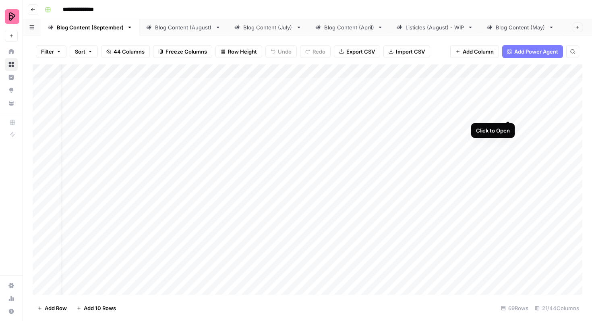
scroll to position [0, 99]
click at [470, 107] on div "Add Column" at bounding box center [308, 179] width 550 height 230
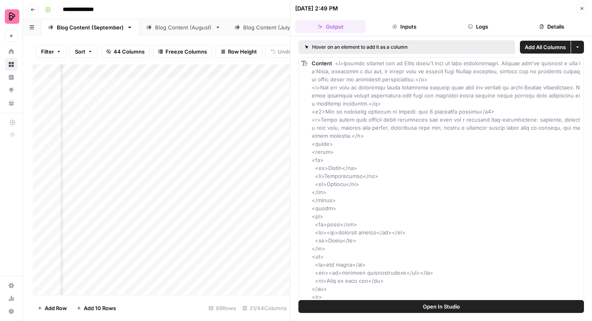
click at [439, 307] on span "Open In Studio" at bounding box center [441, 306] width 37 height 8
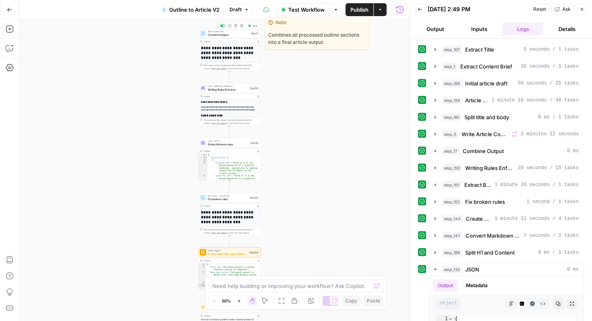
click at [234, 35] on span "Combine Output" at bounding box center [228, 35] width 41 height 4
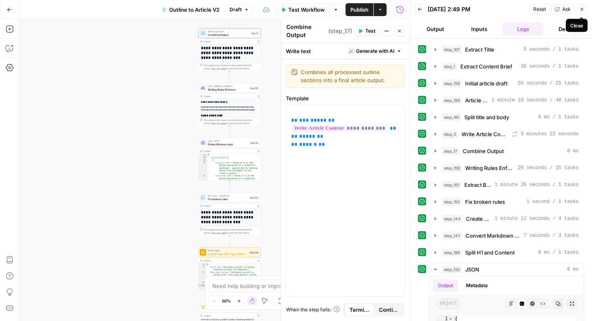
click at [584, 10] on icon "button" at bounding box center [581, 9] width 5 height 5
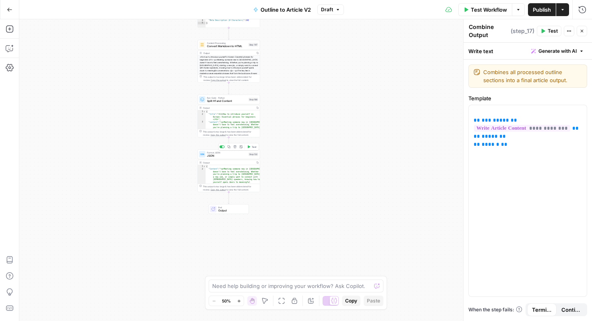
click at [233, 155] on span "JSON" at bounding box center [227, 156] width 40 height 4
